Goal: Find specific page/section: Find specific page/section

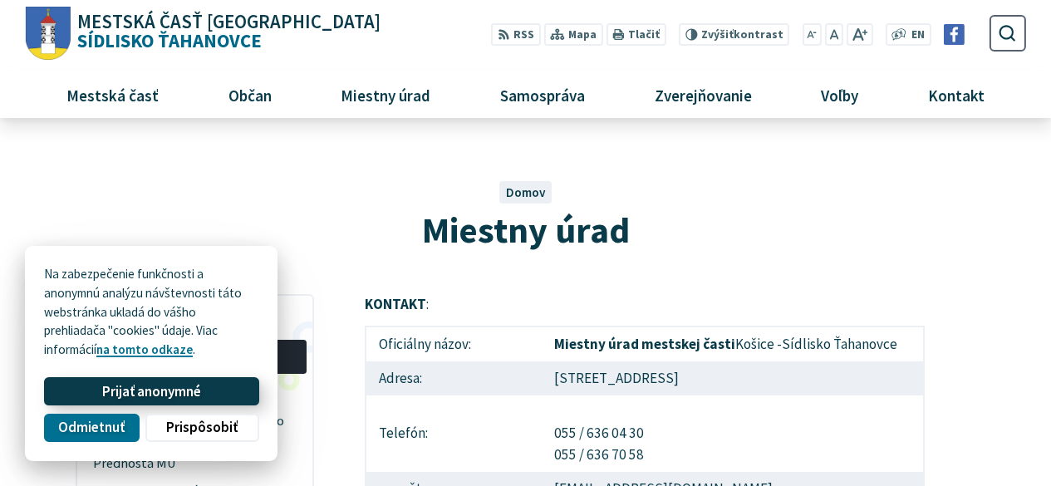
click at [205, 386] on button "Prijať anonymné" at bounding box center [151, 391] width 214 height 28
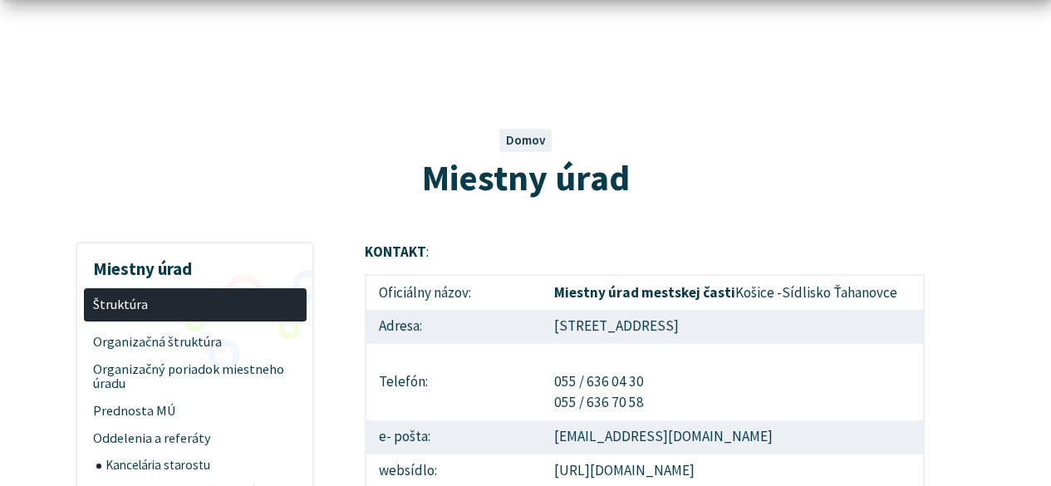
scroll to position [83, 0]
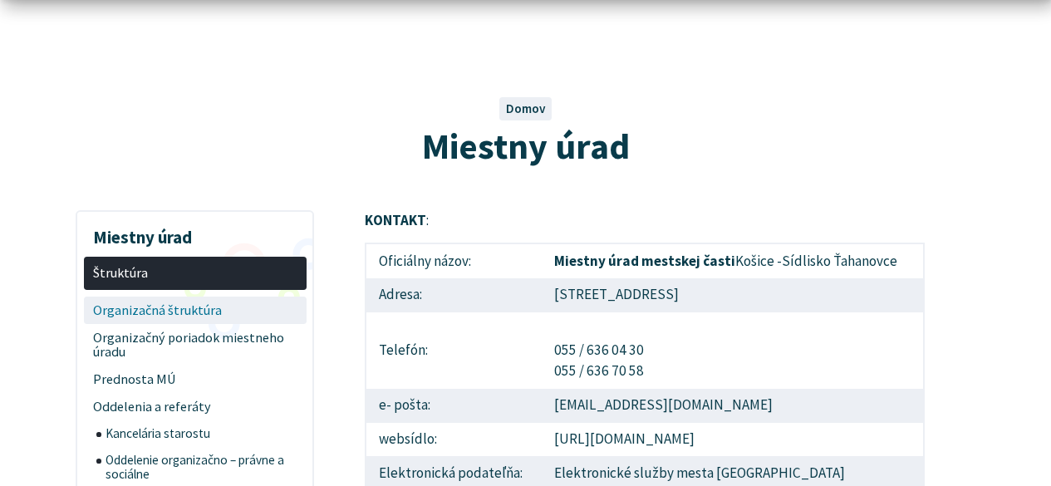
click at [194, 303] on span "Organizačná štruktúra" at bounding box center [195, 310] width 204 height 27
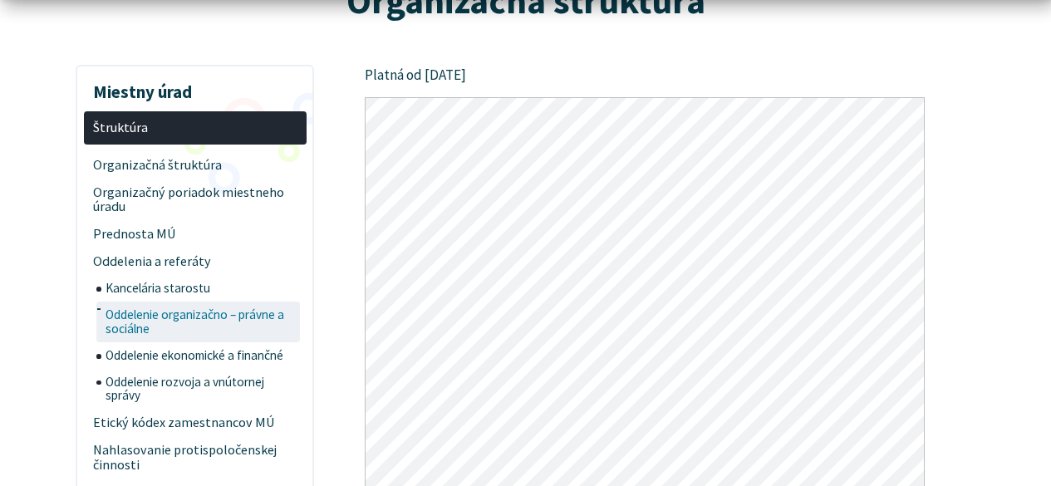
scroll to position [249, 0]
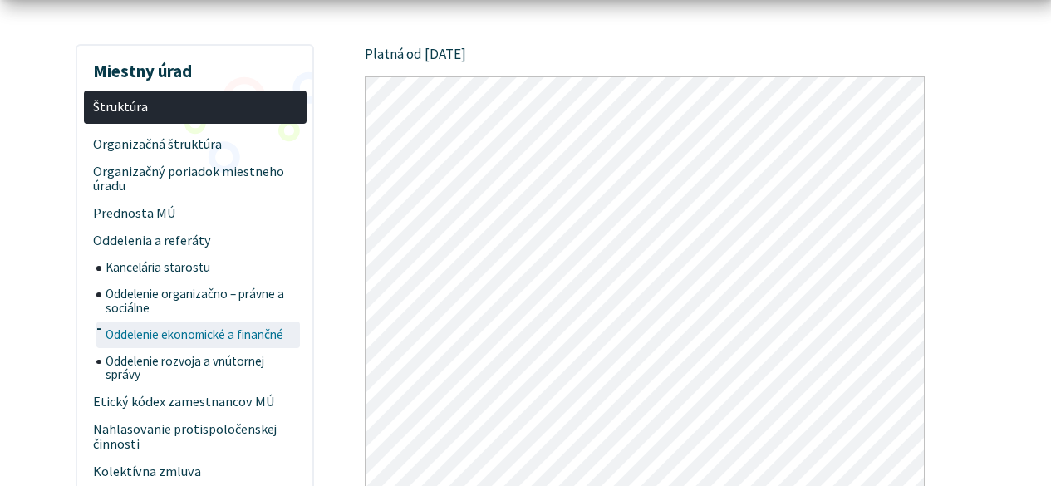
click at [225, 332] on span "Oddelenie ekonomické a finančné" at bounding box center [201, 335] width 191 height 27
